Goal: Information Seeking & Learning: Learn about a topic

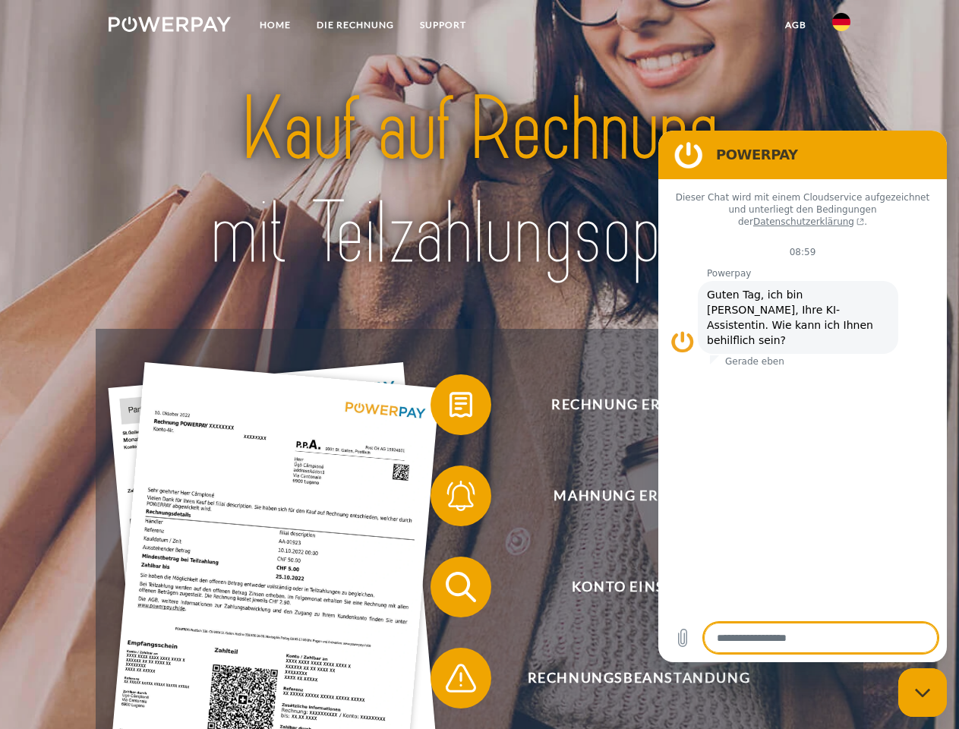
click at [169, 27] on img at bounding box center [170, 24] width 122 height 15
click at [842, 27] on img at bounding box center [842, 22] width 18 height 18
click at [795, 25] on link "agb" at bounding box center [796, 24] width 47 height 27
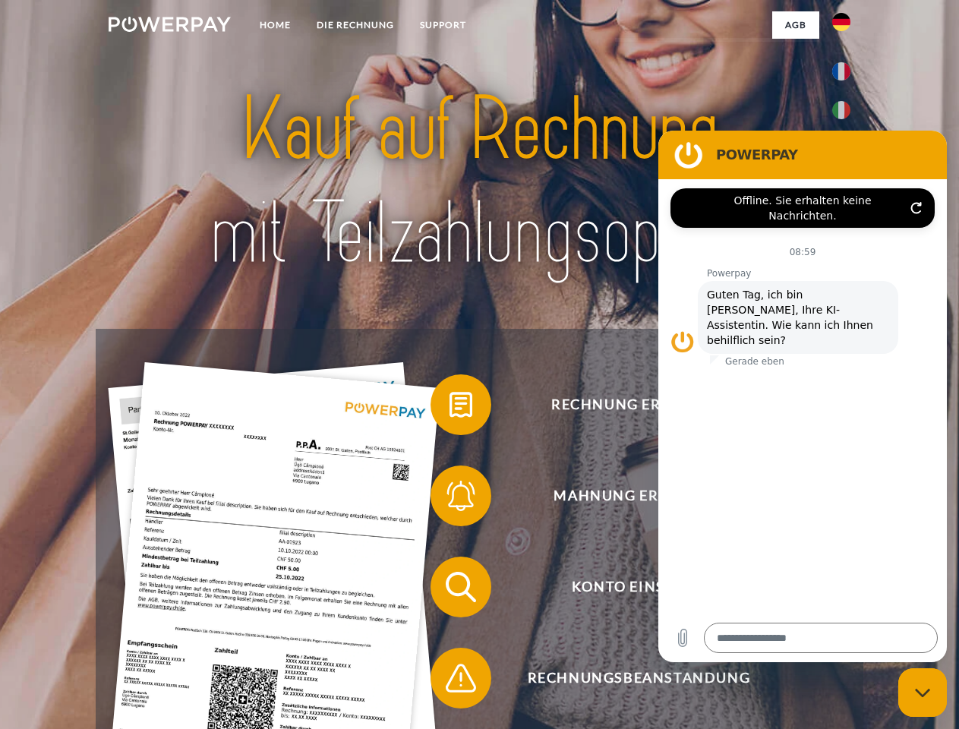
click at [450, 408] on span at bounding box center [438, 405] width 76 height 76
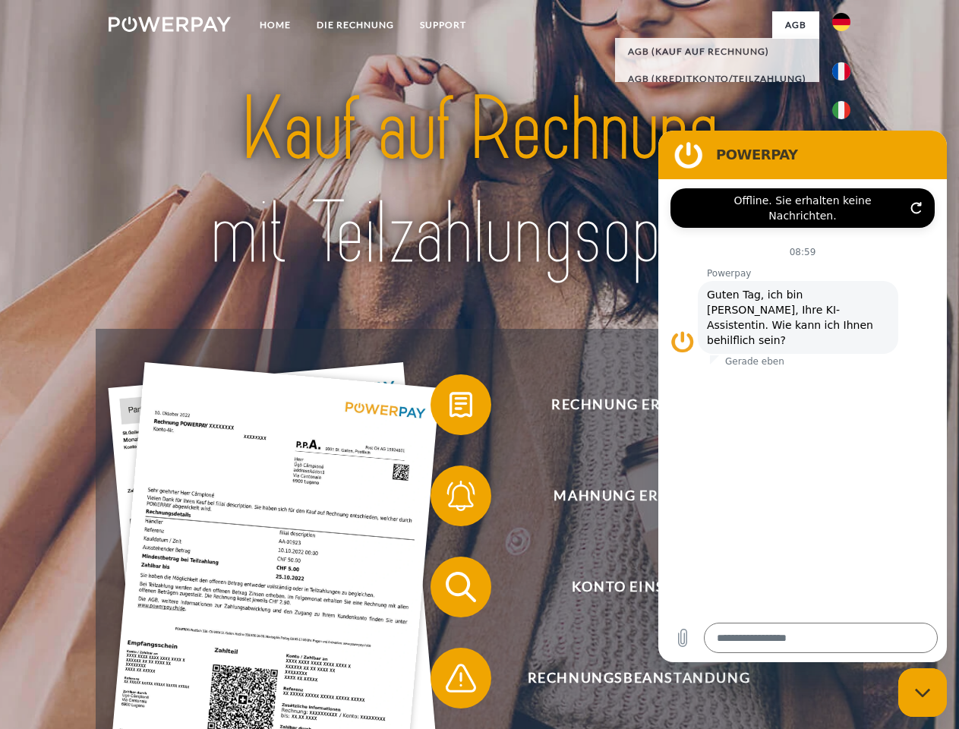
click at [450, 499] on span at bounding box center [438, 496] width 76 height 76
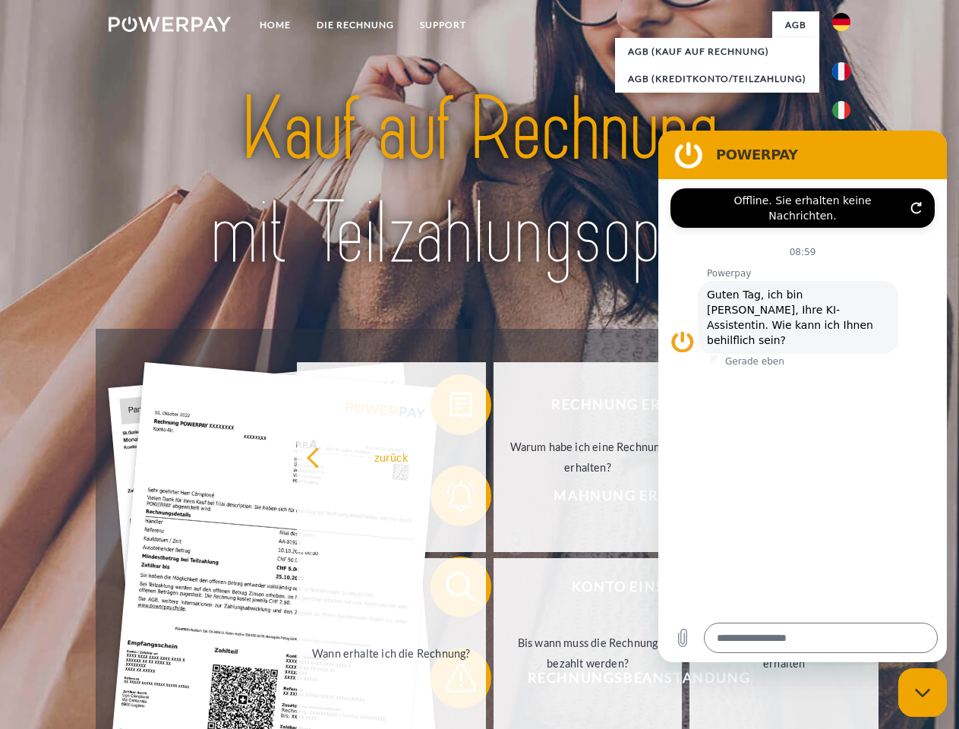
click at [494, 590] on link "Bis wann muss die Rechnung bezahlt werden?" at bounding box center [588, 653] width 189 height 190
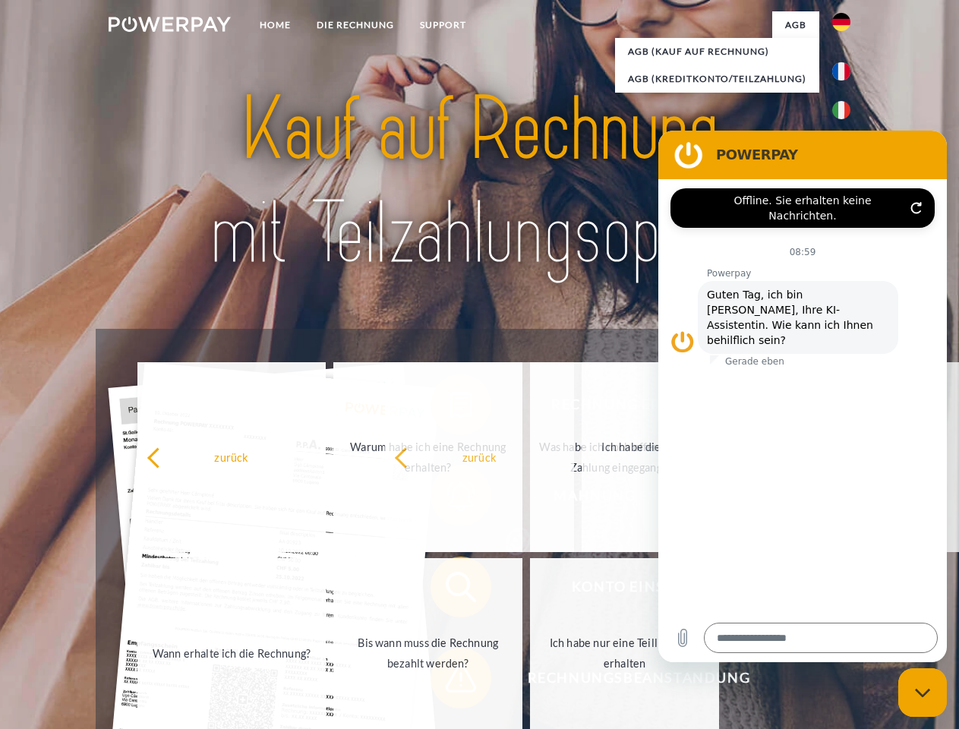
click at [450, 681] on span at bounding box center [438, 678] width 76 height 76
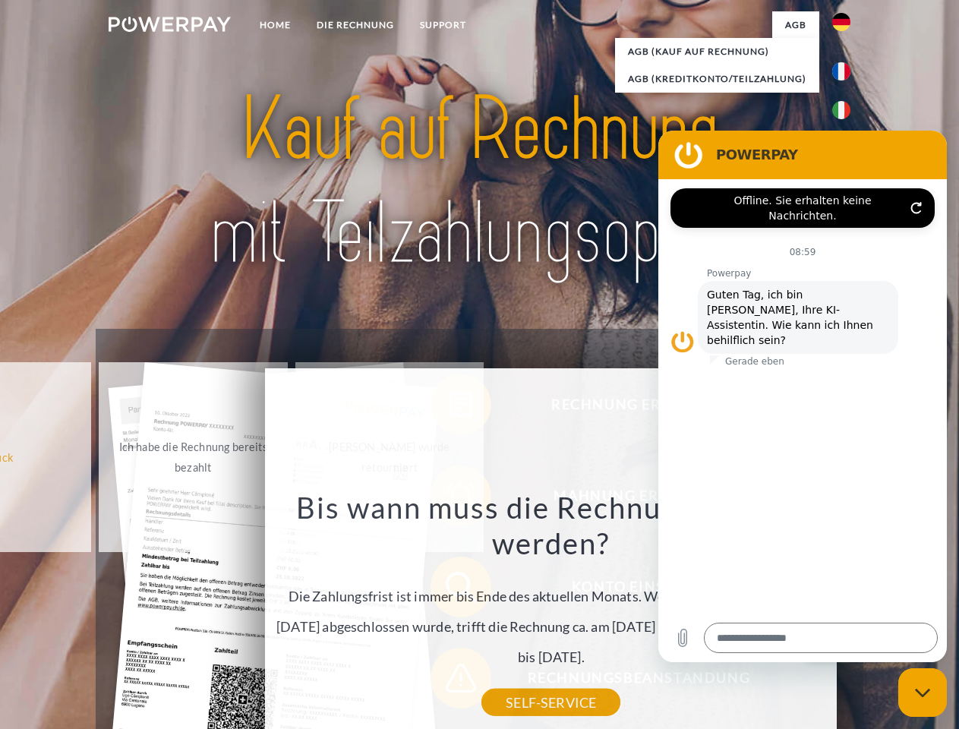
click at [923, 693] on icon "Messaging-Fenster schließen" at bounding box center [923, 693] width 16 height 10
type textarea "*"
